Goal: Information Seeking & Learning: Check status

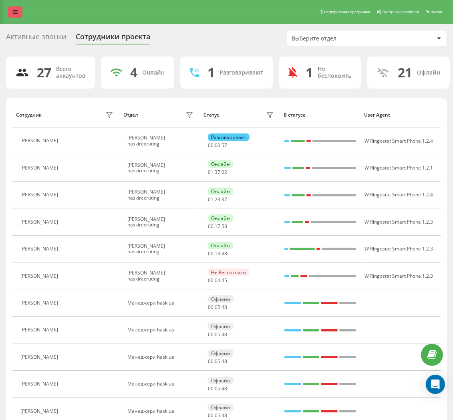
click at [16, 9] on icon at bounding box center [15, 12] width 5 height 6
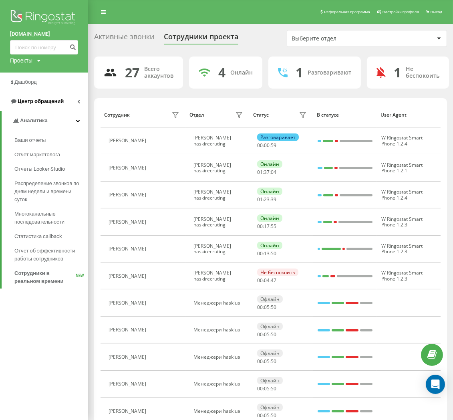
click at [77, 100] on icon at bounding box center [78, 101] width 3 height 4
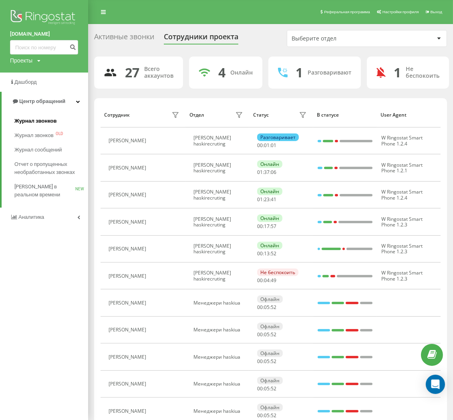
click at [43, 119] on span "Журнал звонков" at bounding box center [35, 121] width 42 height 8
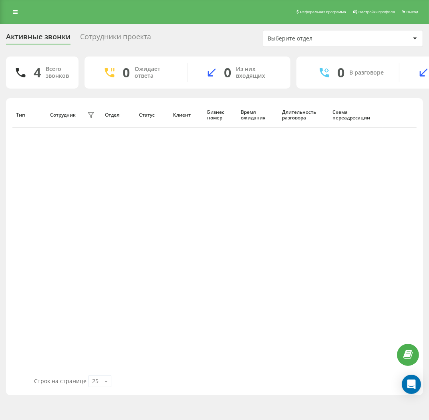
click at [89, 40] on div "Сотрудники проекта" at bounding box center [115, 38] width 71 height 12
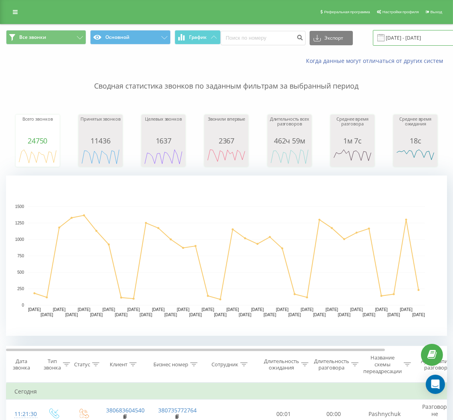
click at [409, 39] on input "19.07.2025 - 19.08.2025" at bounding box center [421, 38] width 97 height 16
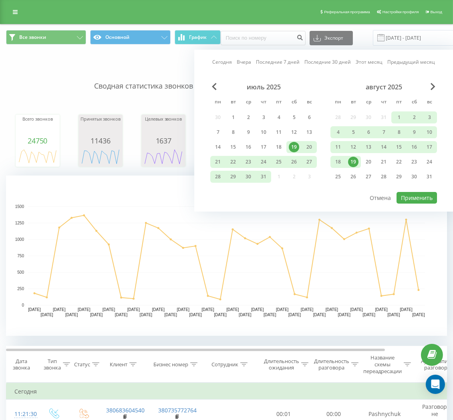
click at [351, 164] on div "19" at bounding box center [353, 162] width 10 height 10
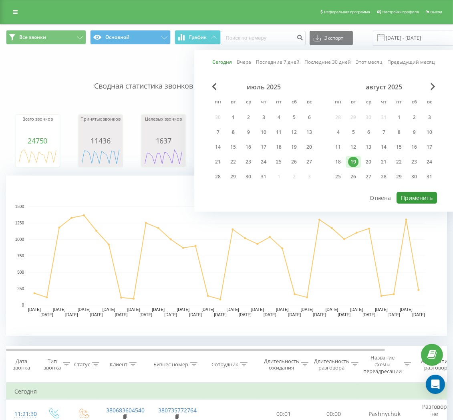
click at [418, 198] on button "Применить" at bounding box center [417, 198] width 40 height 12
type input "19.08.2025 - 19.08.2025"
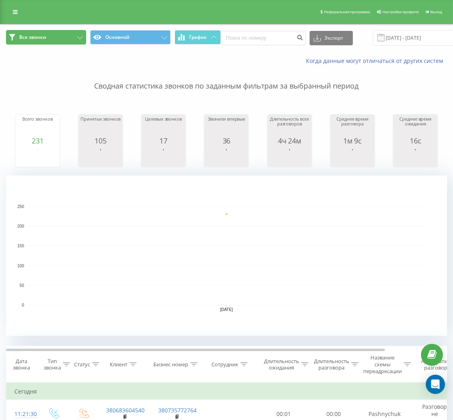
click at [58, 35] on button "Все звонки" at bounding box center [46, 37] width 80 height 14
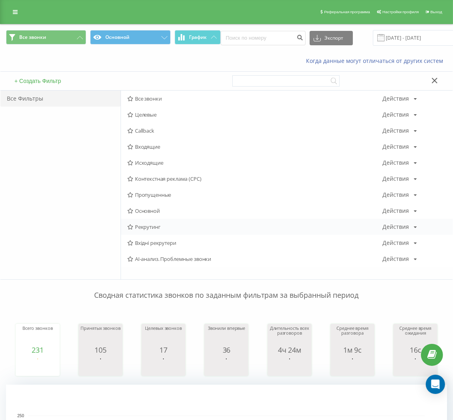
click at [144, 228] on span "Рекрутинг" at bounding box center [254, 227] width 255 height 6
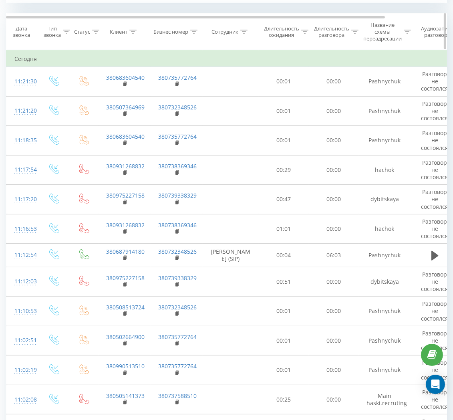
scroll to position [333, 0]
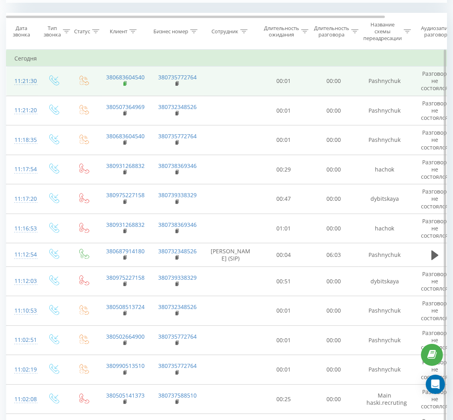
click at [125, 84] on rect at bounding box center [124, 84] width 2 height 4
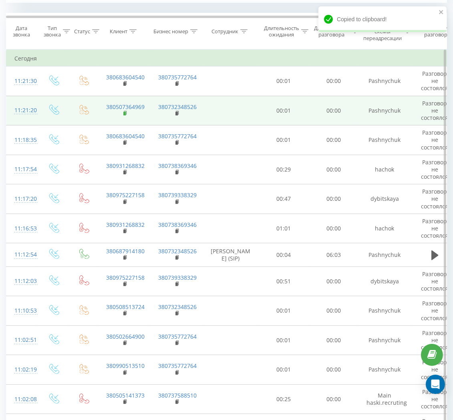
click at [124, 112] on rect at bounding box center [124, 114] width 2 height 4
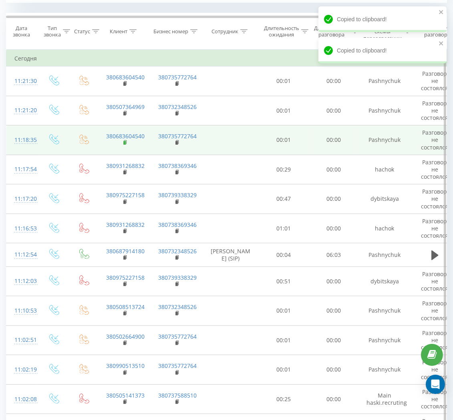
click at [124, 144] on rect at bounding box center [124, 143] width 2 height 4
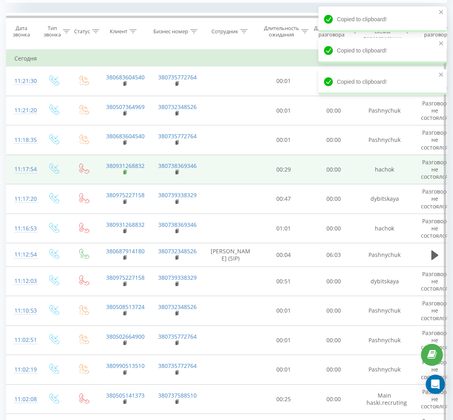
click at [125, 171] on rect at bounding box center [124, 173] width 2 height 4
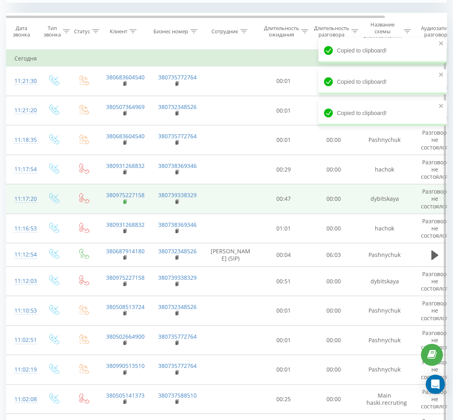
click at [125, 202] on rect at bounding box center [124, 202] width 2 height 4
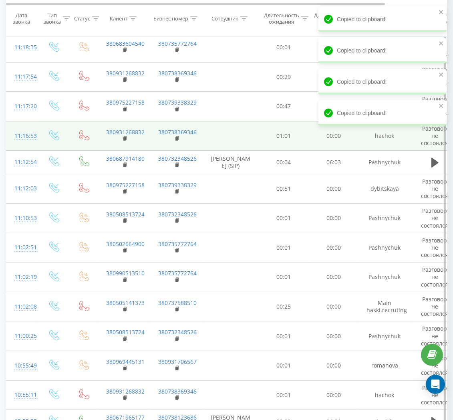
scroll to position [426, 0]
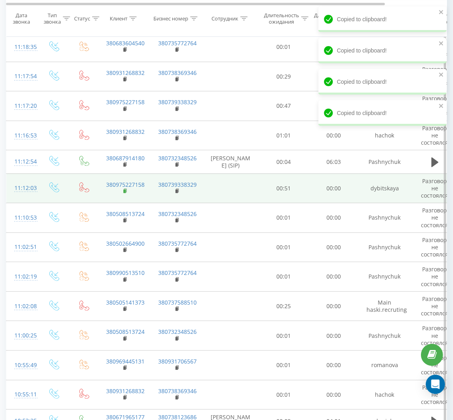
click at [124, 193] on rect at bounding box center [124, 192] width 2 height 4
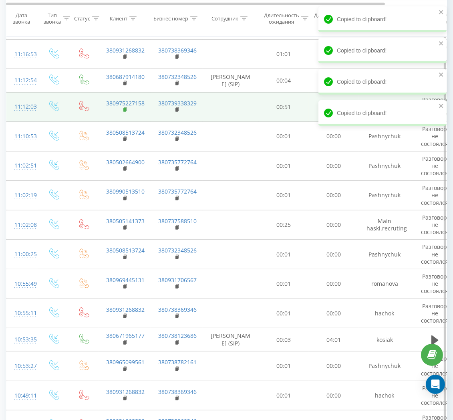
scroll to position [508, 0]
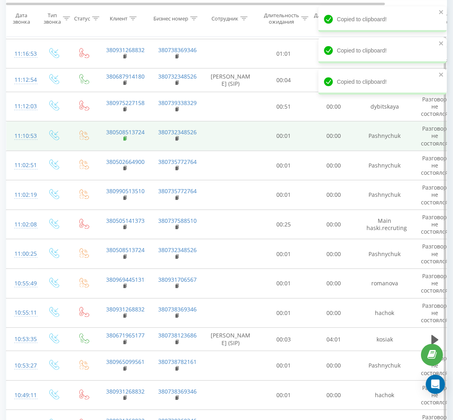
click at [123, 142] on icon at bounding box center [125, 139] width 4 height 6
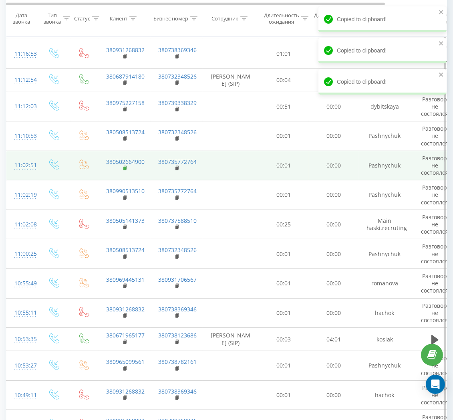
click at [125, 170] on rect at bounding box center [124, 169] width 2 height 4
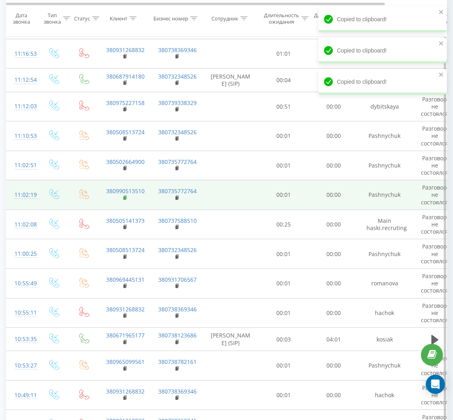
click at [126, 201] on icon at bounding box center [125, 198] width 4 height 6
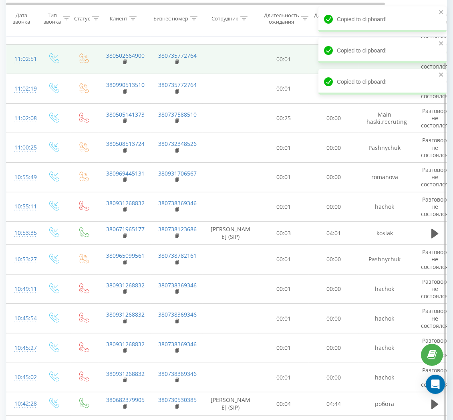
scroll to position [615, 0]
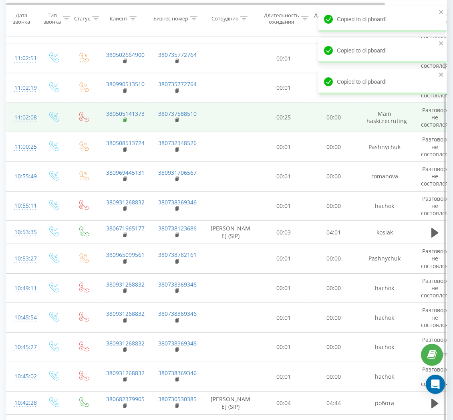
click at [123, 122] on rect at bounding box center [124, 121] width 2 height 4
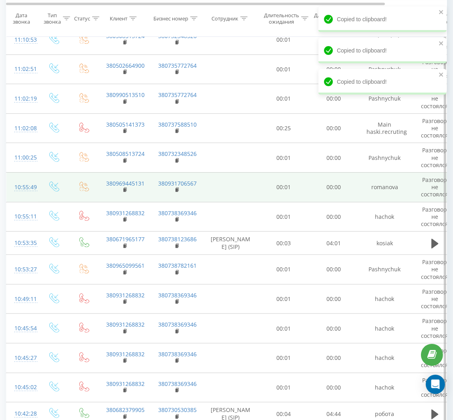
scroll to position [606, 0]
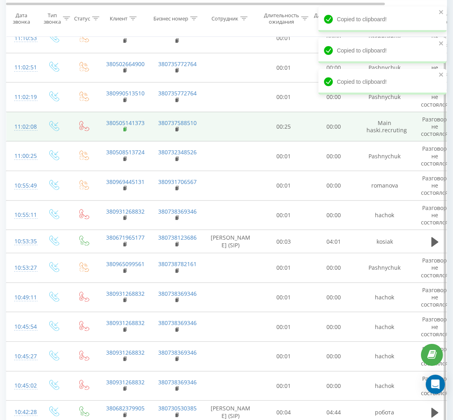
click at [125, 132] on rect at bounding box center [124, 130] width 2 height 4
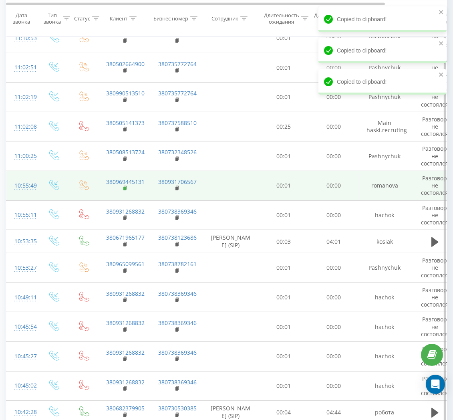
click at [125, 190] on rect at bounding box center [124, 189] width 2 height 4
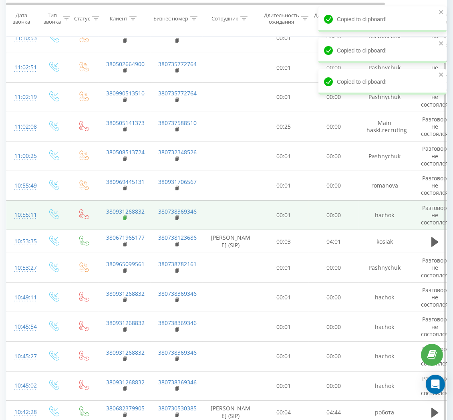
click at [124, 225] on td "380931268832" at bounding box center [125, 215] width 52 height 30
click at [124, 220] on rect at bounding box center [124, 218] width 2 height 4
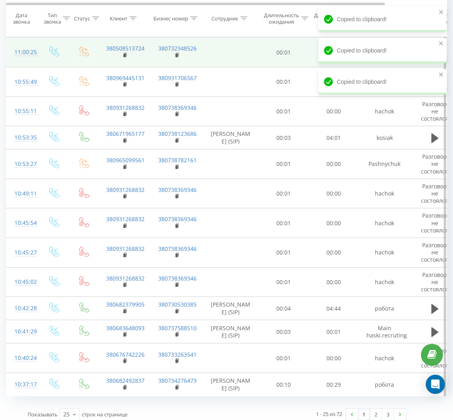
scroll to position [722, 0]
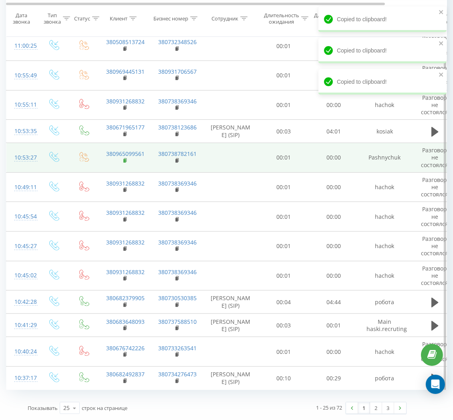
click at [124, 160] on rect at bounding box center [124, 161] width 2 height 4
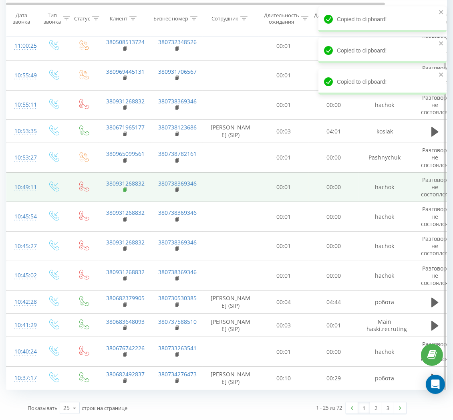
click at [125, 189] on rect at bounding box center [124, 190] width 2 height 4
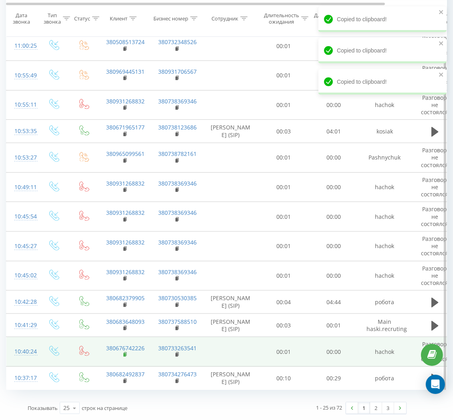
click at [124, 357] on icon at bounding box center [125, 355] width 4 height 6
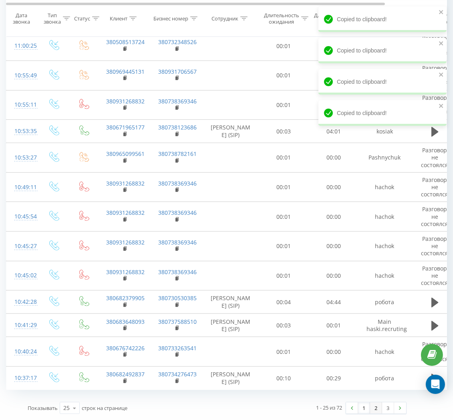
click at [376, 406] on link "2" at bounding box center [376, 408] width 12 height 11
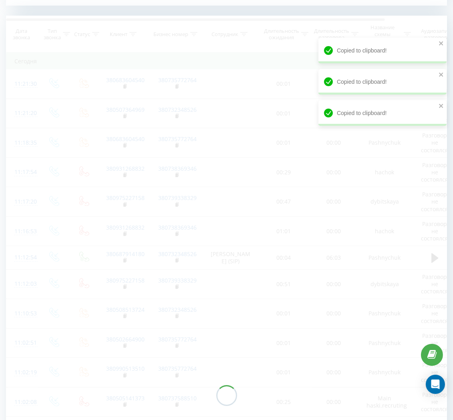
scroll to position [326, 0]
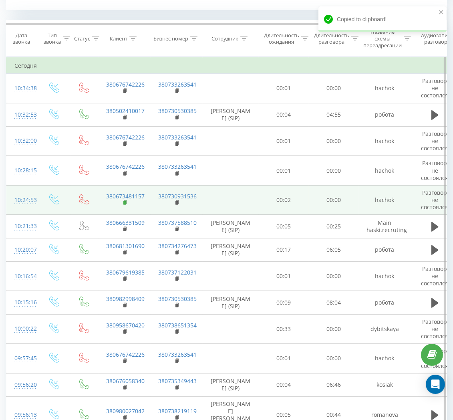
click at [123, 202] on rect at bounding box center [124, 203] width 2 height 4
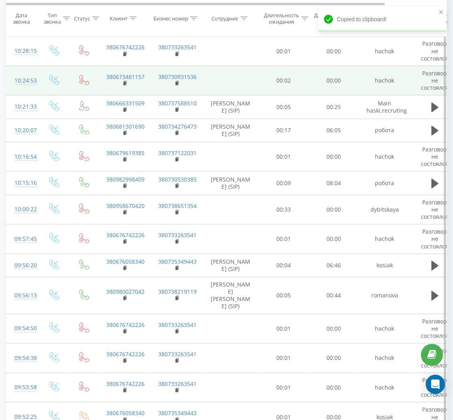
scroll to position [446, 0]
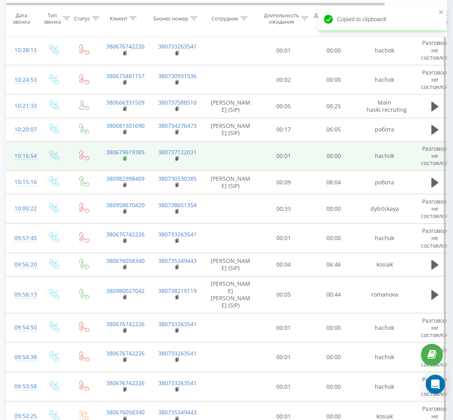
click at [123, 158] on rect at bounding box center [124, 159] width 2 height 4
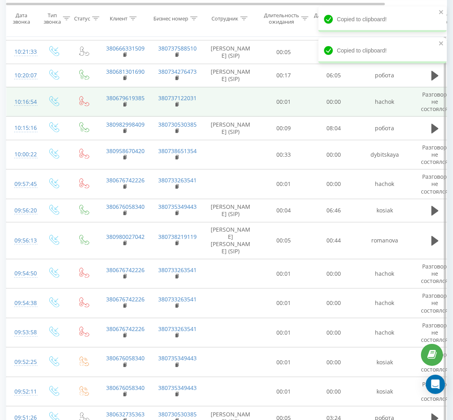
scroll to position [501, 0]
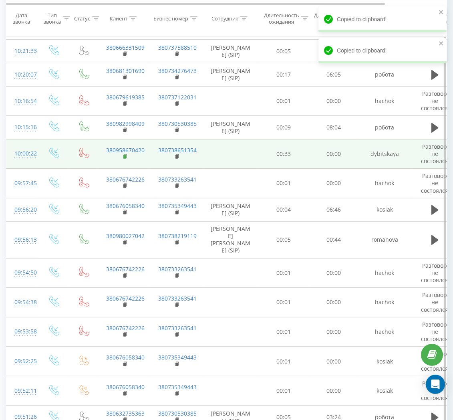
click at [126, 160] on icon at bounding box center [125, 157] width 4 height 6
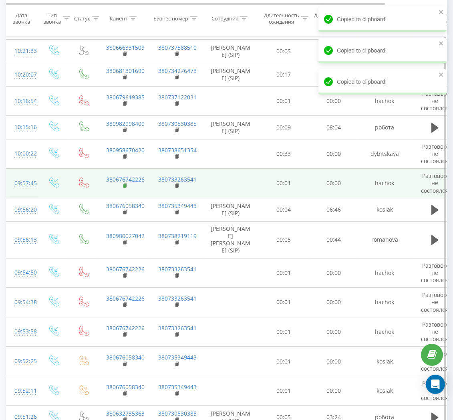
click at [124, 188] on rect at bounding box center [124, 186] width 2 height 4
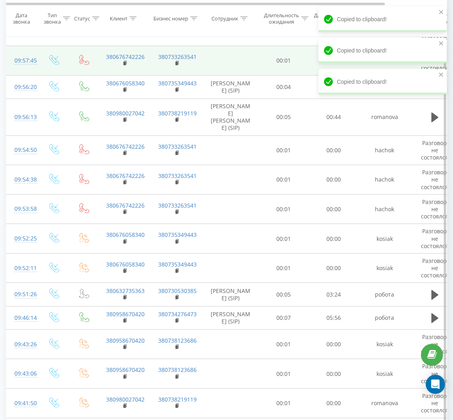
scroll to position [626, 0]
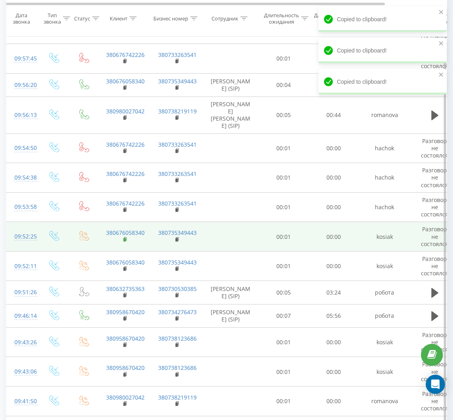
click at [125, 238] on rect at bounding box center [124, 240] width 2 height 4
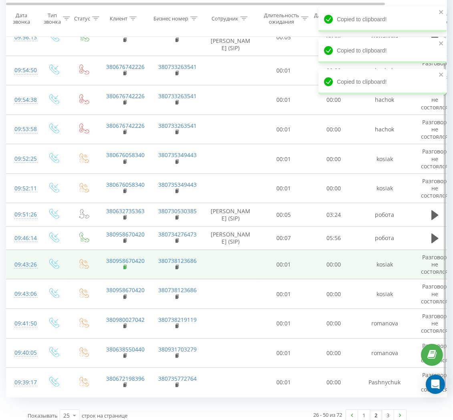
click at [124, 266] on rect at bounding box center [124, 268] width 2 height 4
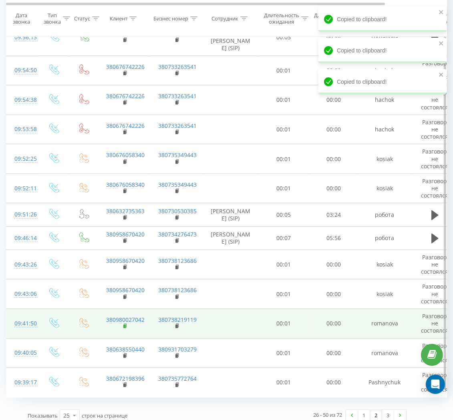
click at [125, 325] on rect at bounding box center [124, 327] width 2 height 4
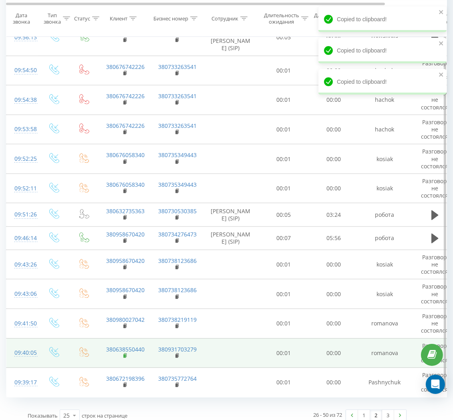
click at [126, 354] on icon at bounding box center [125, 356] width 3 height 4
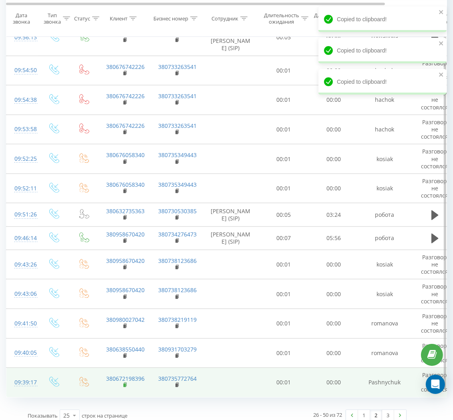
click at [123, 384] on rect at bounding box center [124, 386] width 2 height 4
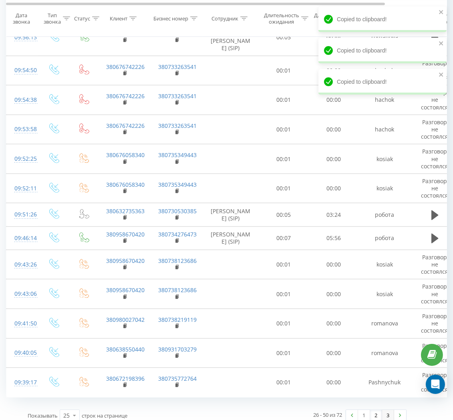
click at [388, 410] on link "3" at bounding box center [388, 415] width 12 height 11
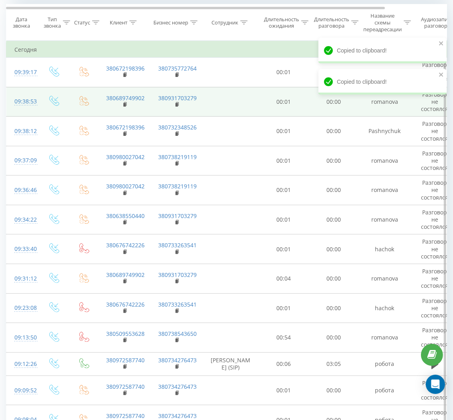
scroll to position [326, 0]
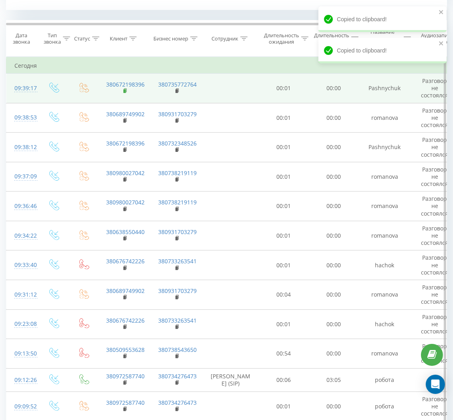
click at [123, 90] on rect at bounding box center [124, 91] width 2 height 4
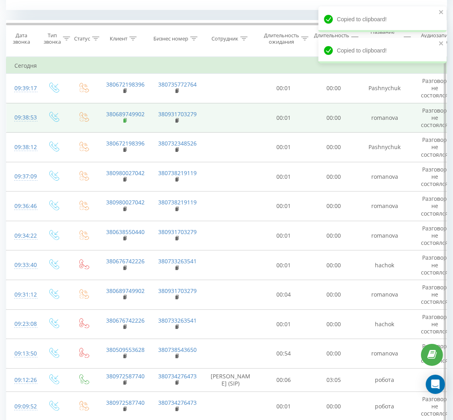
click at [125, 119] on rect at bounding box center [124, 121] width 2 height 4
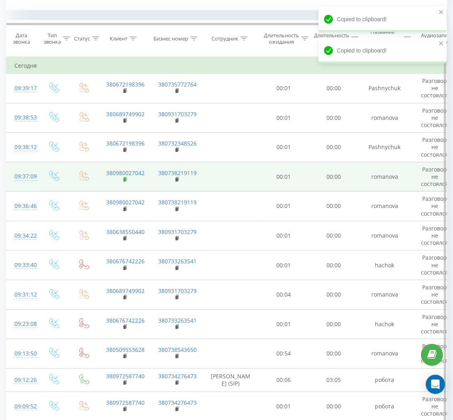
click at [125, 179] on rect at bounding box center [124, 180] width 2 height 4
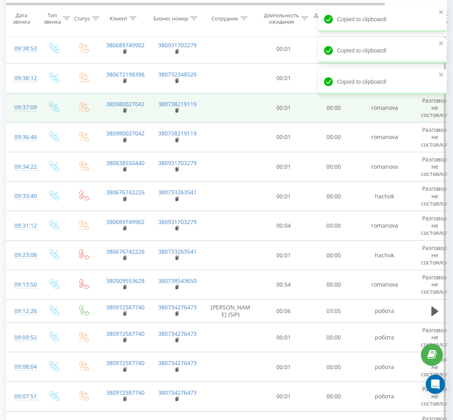
scroll to position [396, 0]
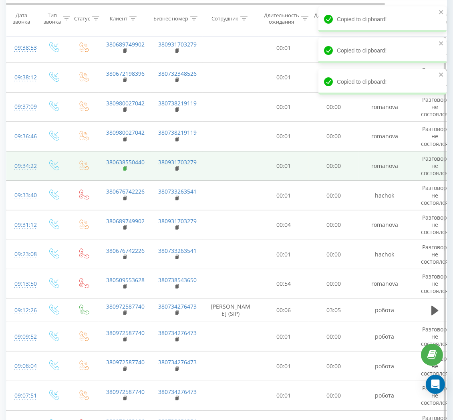
click at [123, 169] on rect at bounding box center [124, 169] width 2 height 4
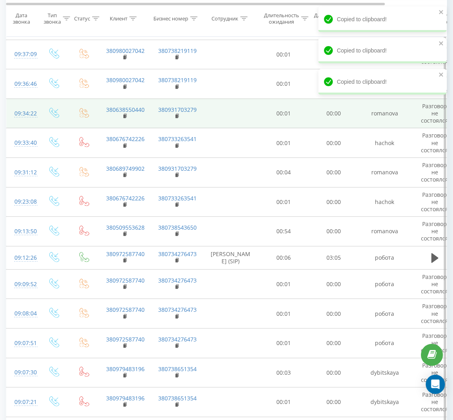
scroll to position [451, 0]
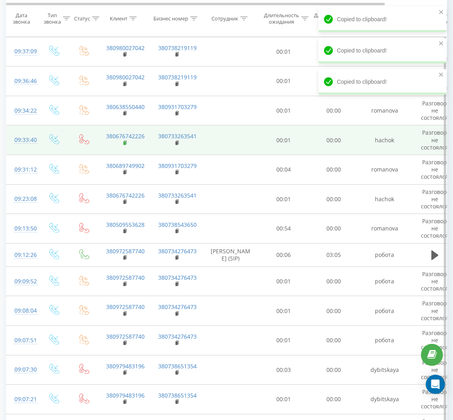
click at [123, 142] on rect at bounding box center [124, 144] width 2 height 4
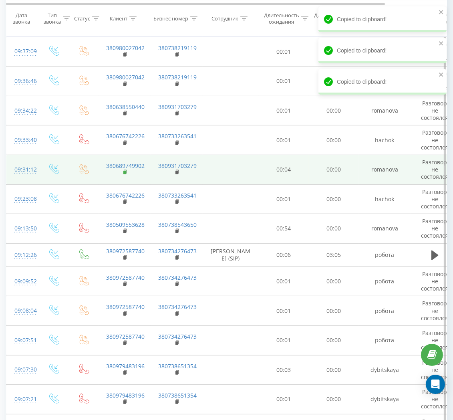
click at [127, 173] on icon at bounding box center [125, 173] width 4 height 6
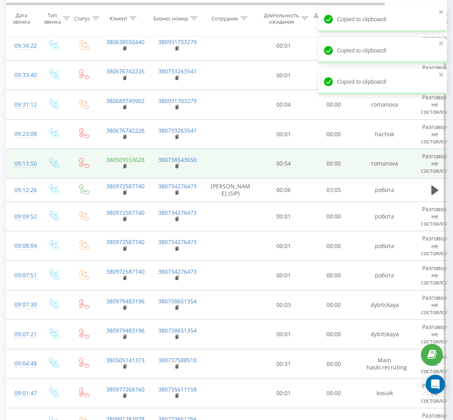
scroll to position [518, 0]
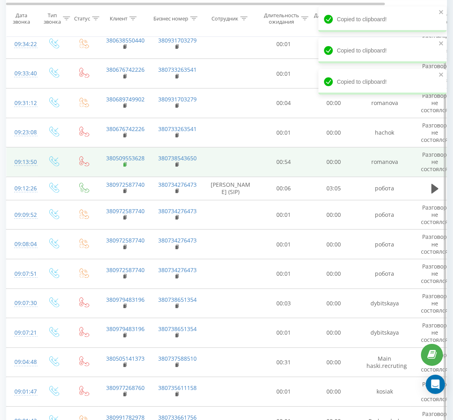
click at [124, 165] on rect at bounding box center [124, 165] width 2 height 4
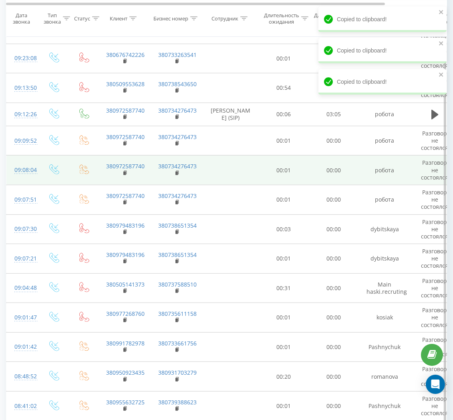
scroll to position [592, 0]
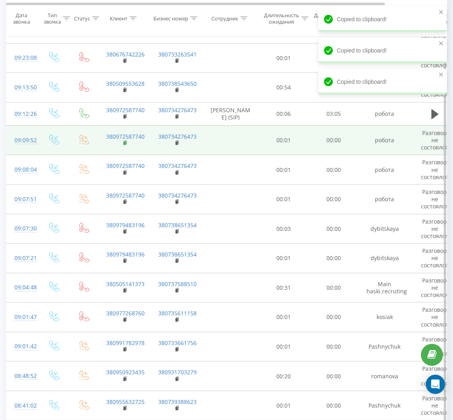
click at [126, 141] on icon at bounding box center [125, 143] width 3 height 4
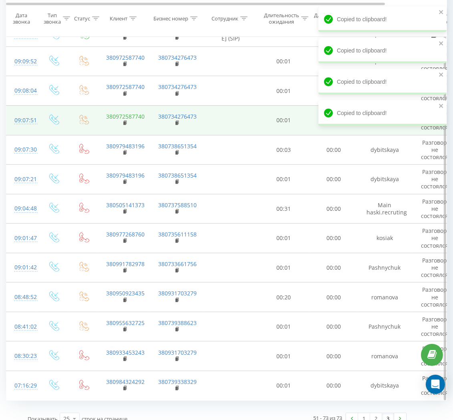
scroll to position [672, 0]
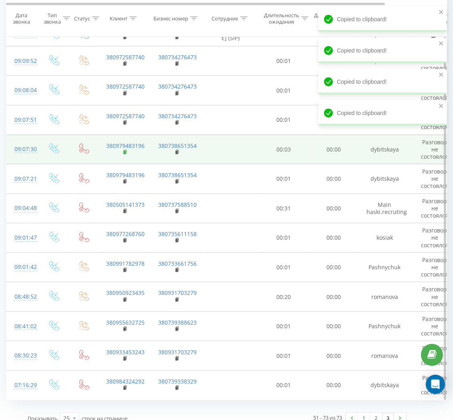
click at [125, 154] on rect at bounding box center [124, 153] width 2 height 4
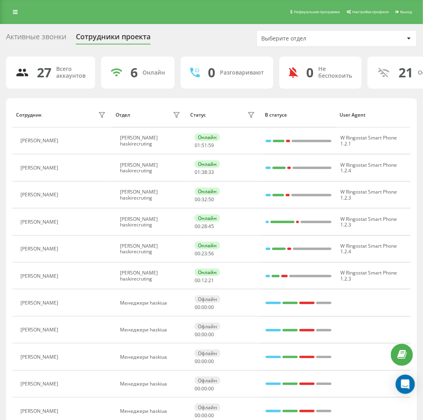
click at [51, 37] on div "Активные звонки" at bounding box center [36, 38] width 60 height 12
